Goal: Task Accomplishment & Management: Use online tool/utility

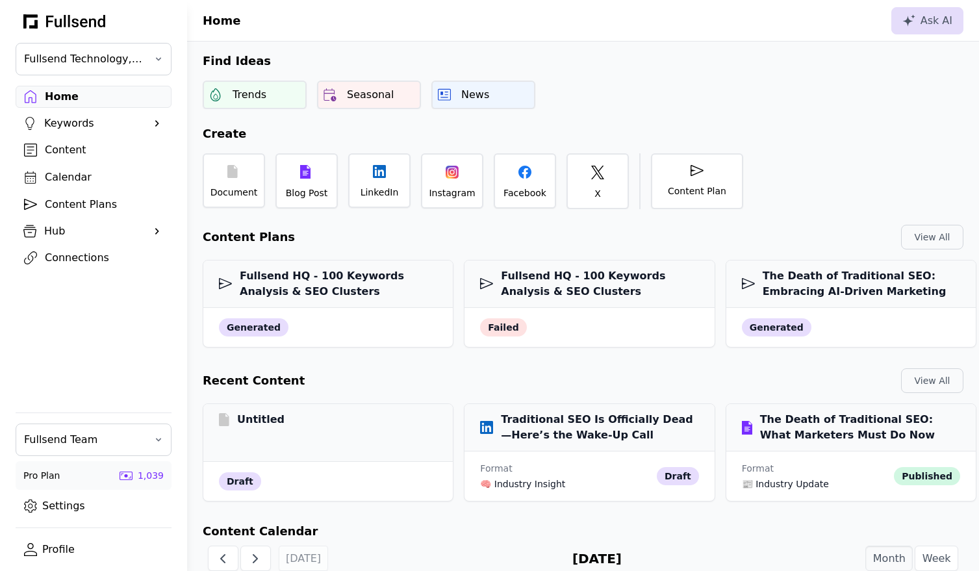
click at [85, 206] on div "Content Plans" at bounding box center [104, 205] width 118 height 16
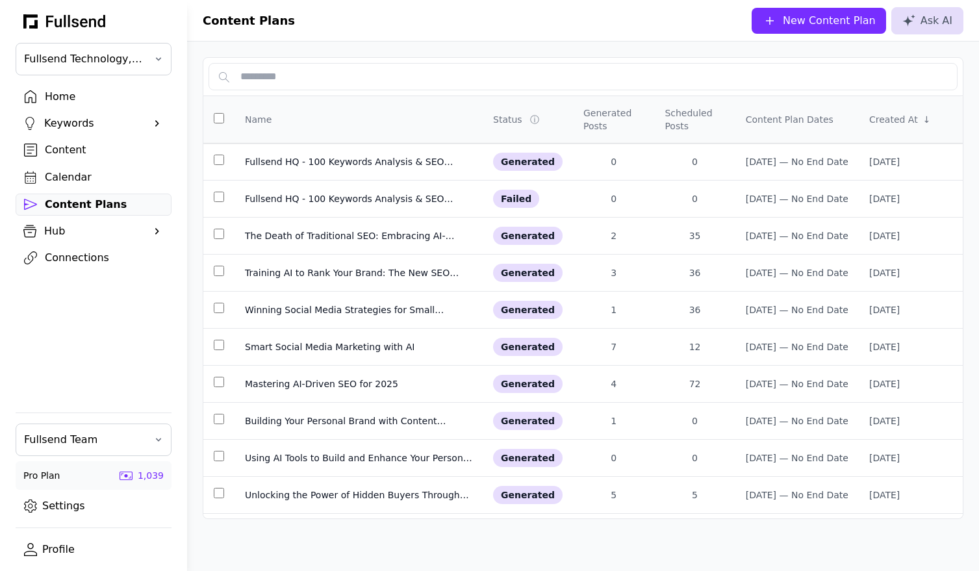
click at [833, 16] on div "New Content Plan" at bounding box center [829, 21] width 93 height 16
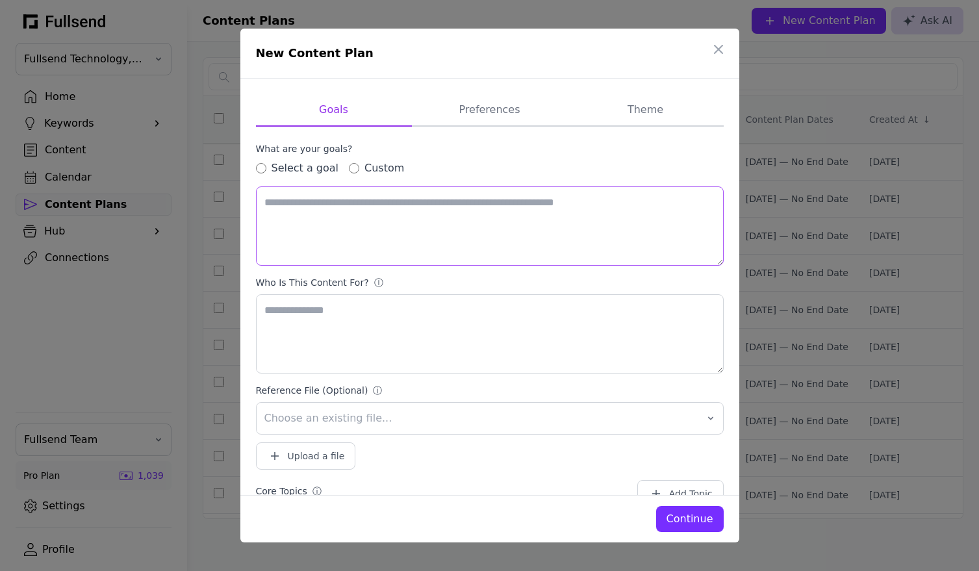
click at [269, 204] on textarea at bounding box center [490, 225] width 468 height 79
click at [471, 159] on div "What are your goals? Select a goal Custom" at bounding box center [490, 159] width 468 height 34
click at [257, 175] on div "Select a goal" at bounding box center [297, 168] width 83 height 16
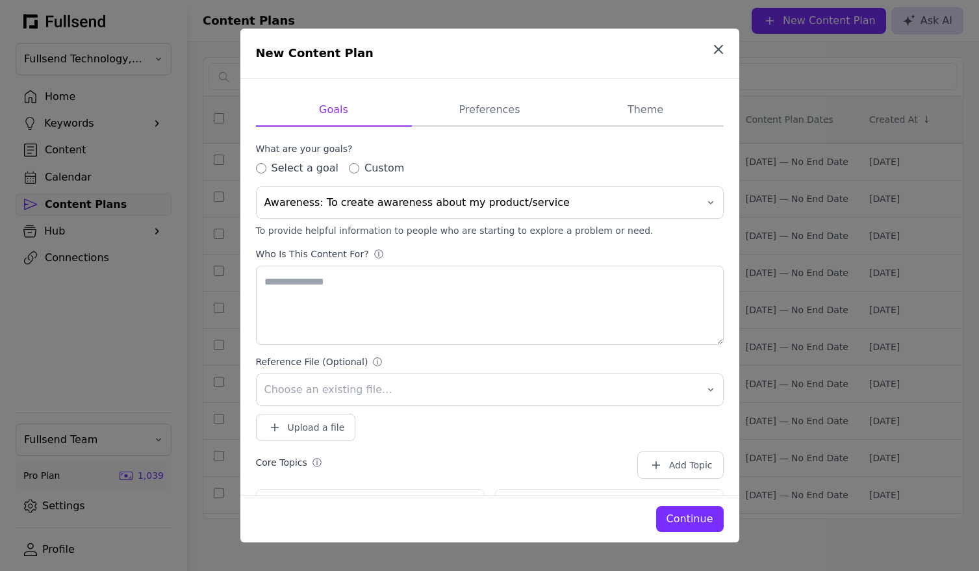
click at [719, 42] on icon "button" at bounding box center [719, 50] width 16 height 16
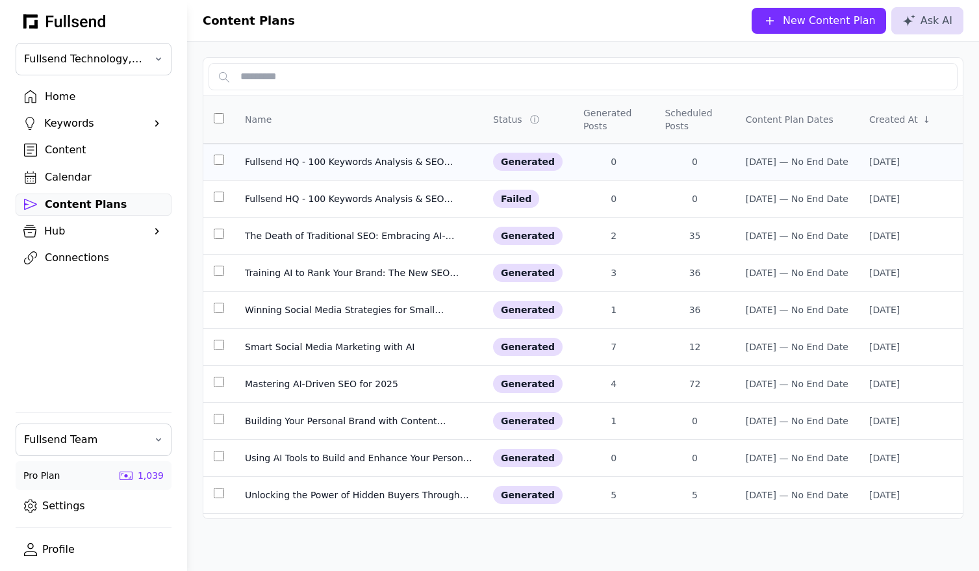
click at [309, 158] on div "Fullsend HQ - 100 Keywords Analysis & SEO Clusters" at bounding box center [358, 161] width 227 height 13
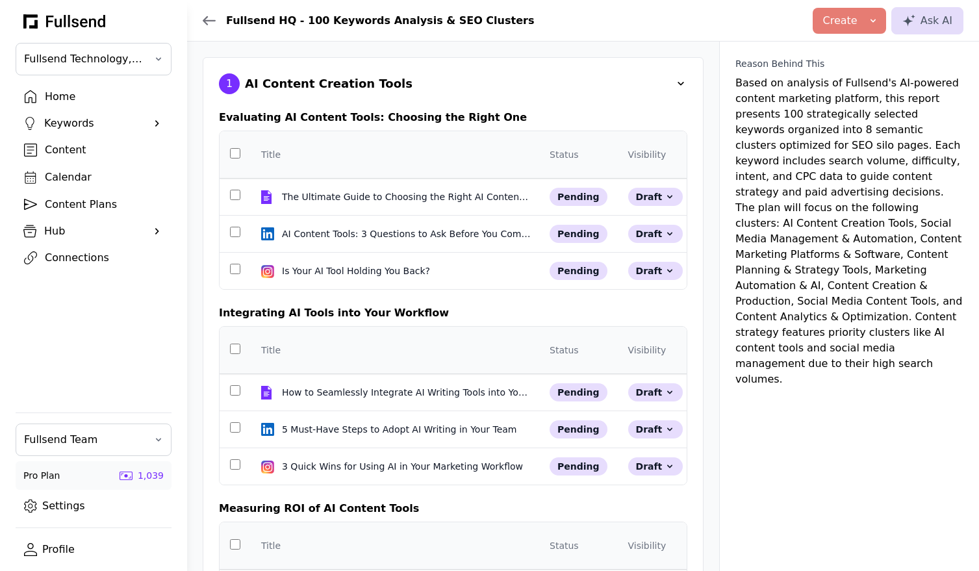
click at [678, 85] on span at bounding box center [680, 83] width 13 height 13
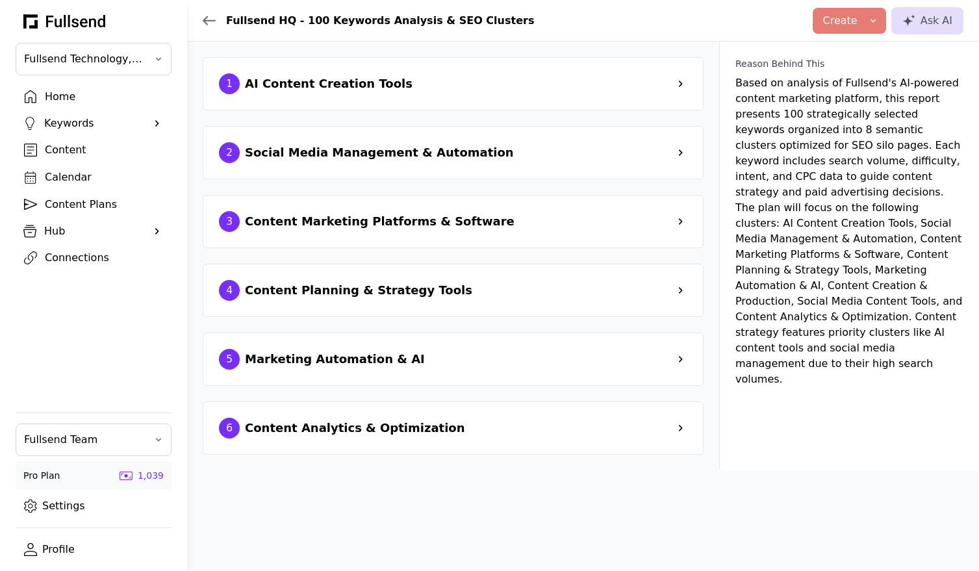
click at [678, 86] on span at bounding box center [680, 83] width 13 height 13
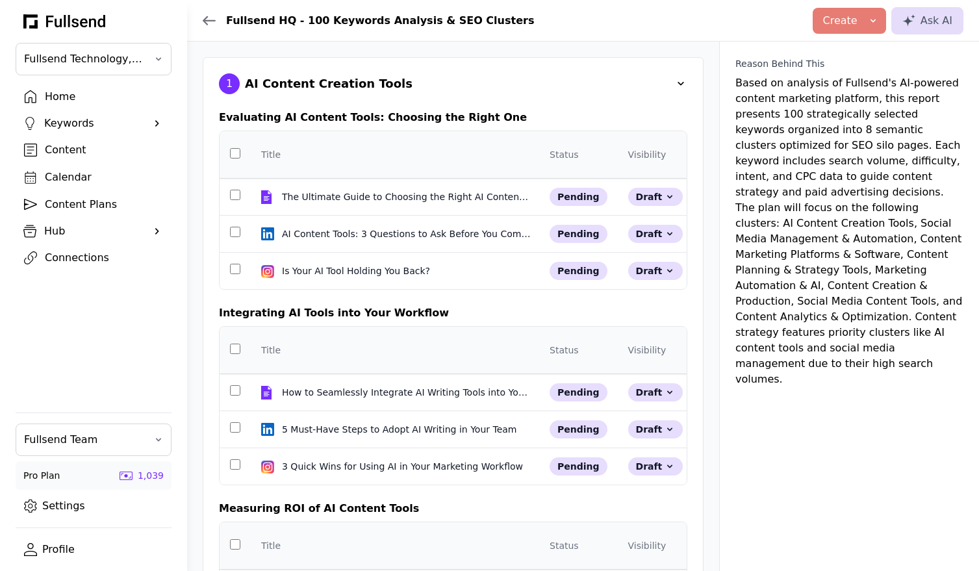
click at [678, 86] on span at bounding box center [680, 83] width 13 height 13
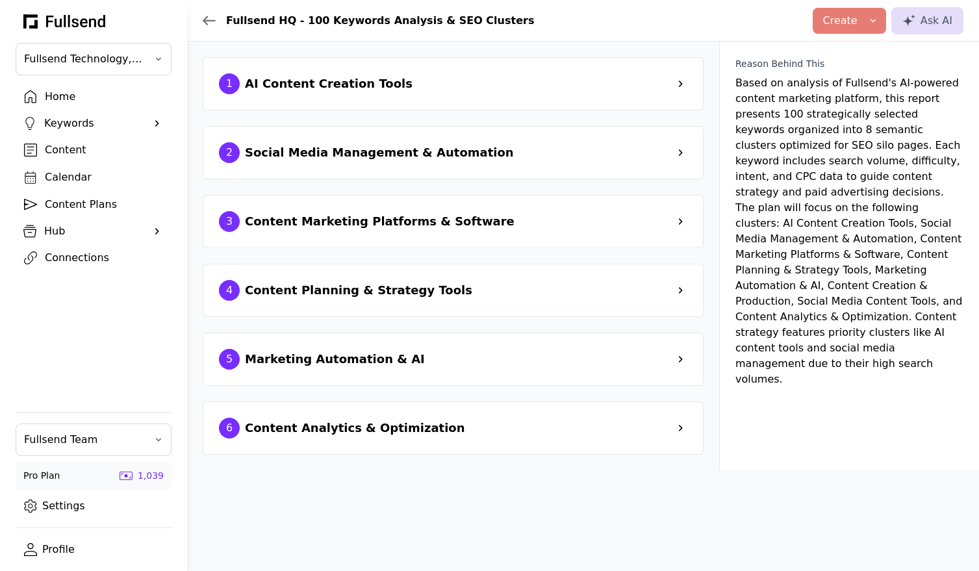
click at [101, 205] on div "Content Plans" at bounding box center [104, 205] width 118 height 16
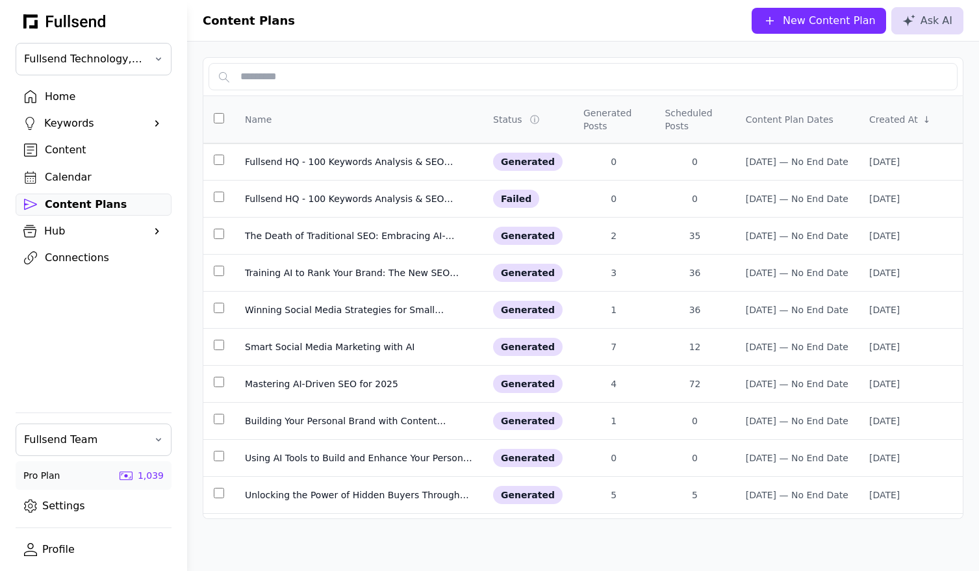
click at [833, 25] on div "New Content Plan" at bounding box center [829, 21] width 93 height 16
click at [57, 96] on div "Home" at bounding box center [104, 97] width 118 height 16
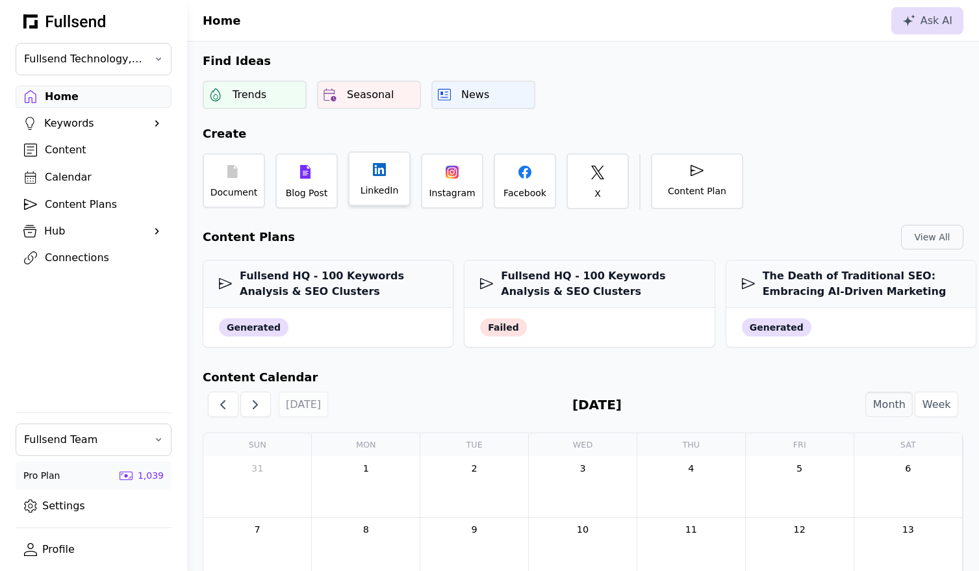
click at [375, 191] on div "LinkedIn" at bounding box center [380, 190] width 38 height 13
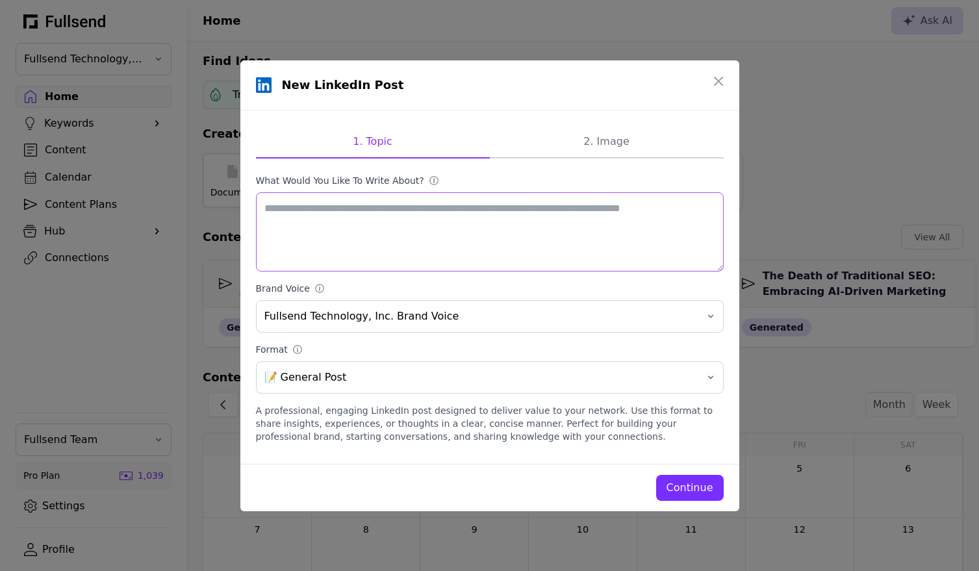
click at [625, 222] on textarea "What would you like to write about? ⓘ" at bounding box center [490, 231] width 468 height 79
click at [718, 79] on icon "button" at bounding box center [719, 81] width 16 height 16
